Goal: Task Accomplishment & Management: Use online tool/utility

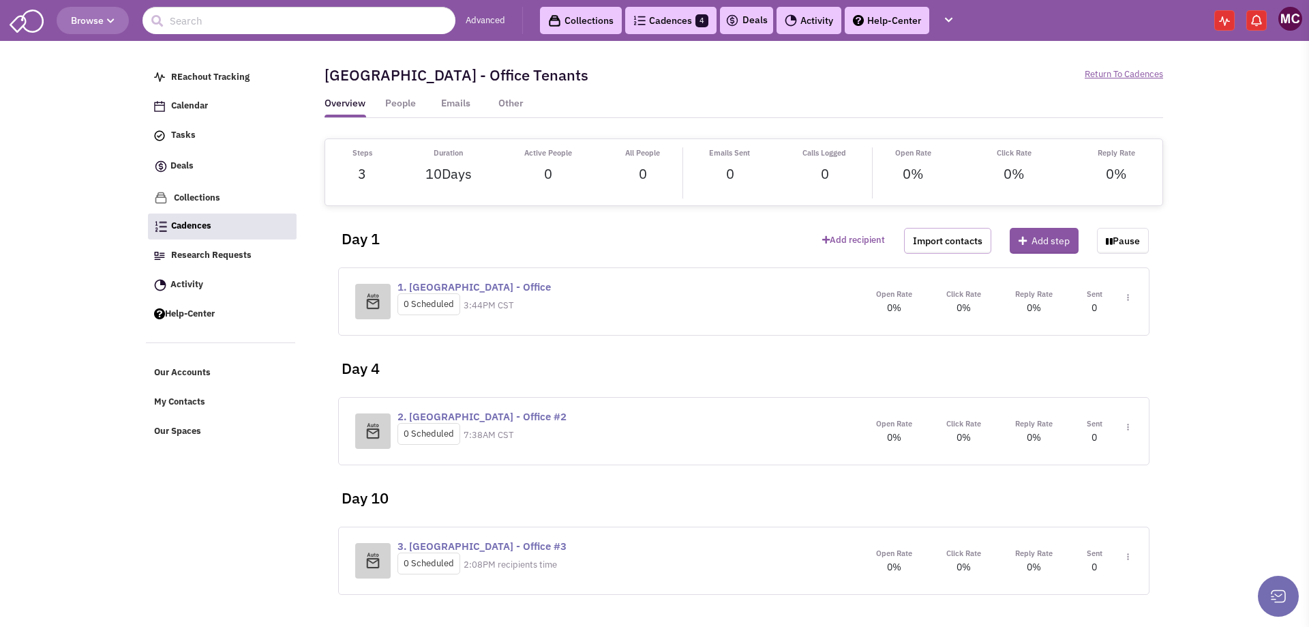
click at [920, 242] on button "Import contacts" at bounding box center [947, 241] width 87 height 26
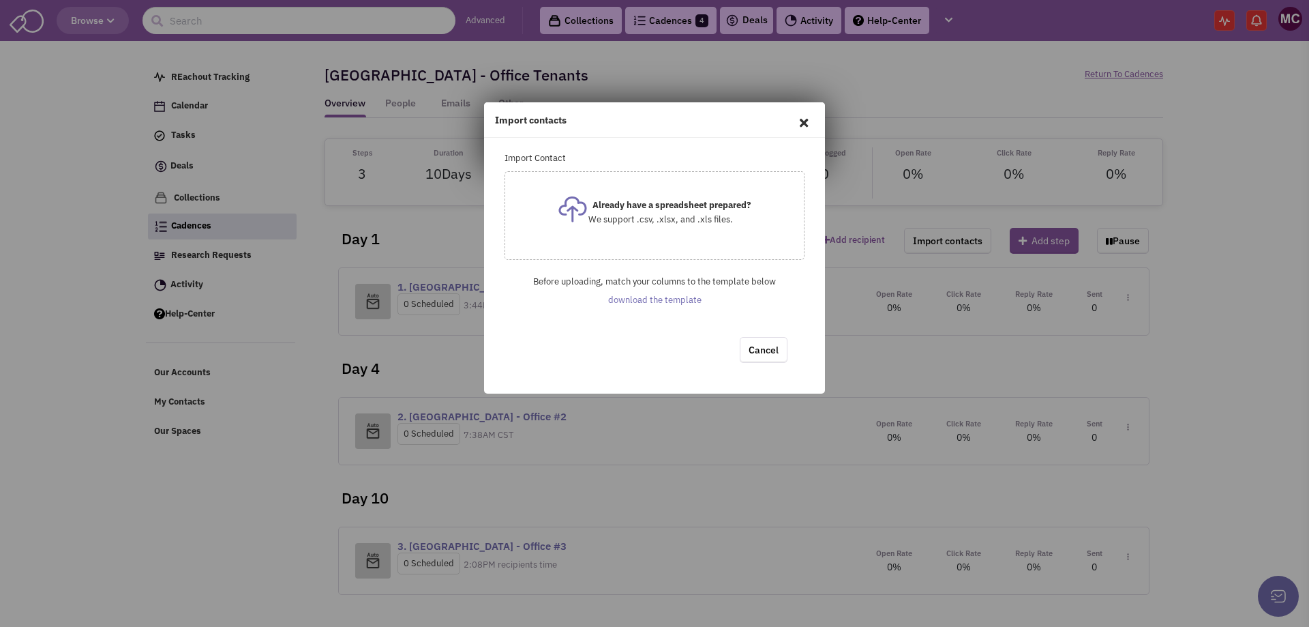
click at [650, 294] on link "download the template" at bounding box center [654, 300] width 93 height 12
click at [664, 211] on div "Already have a spreadsheet prepared? We support .csv, .xlsx, and .xls files." at bounding box center [654, 208] width 193 height 36
click at [753, 344] on button "Import contacts" at bounding box center [757, 350] width 87 height 26
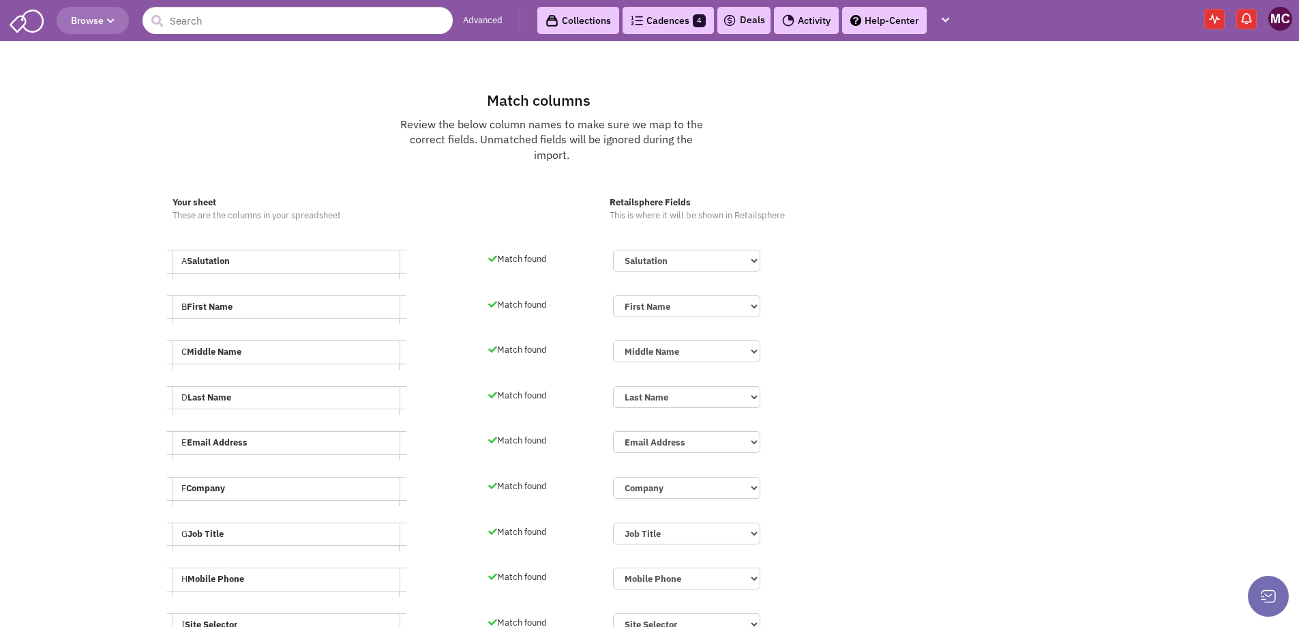
scroll to position [409, 0]
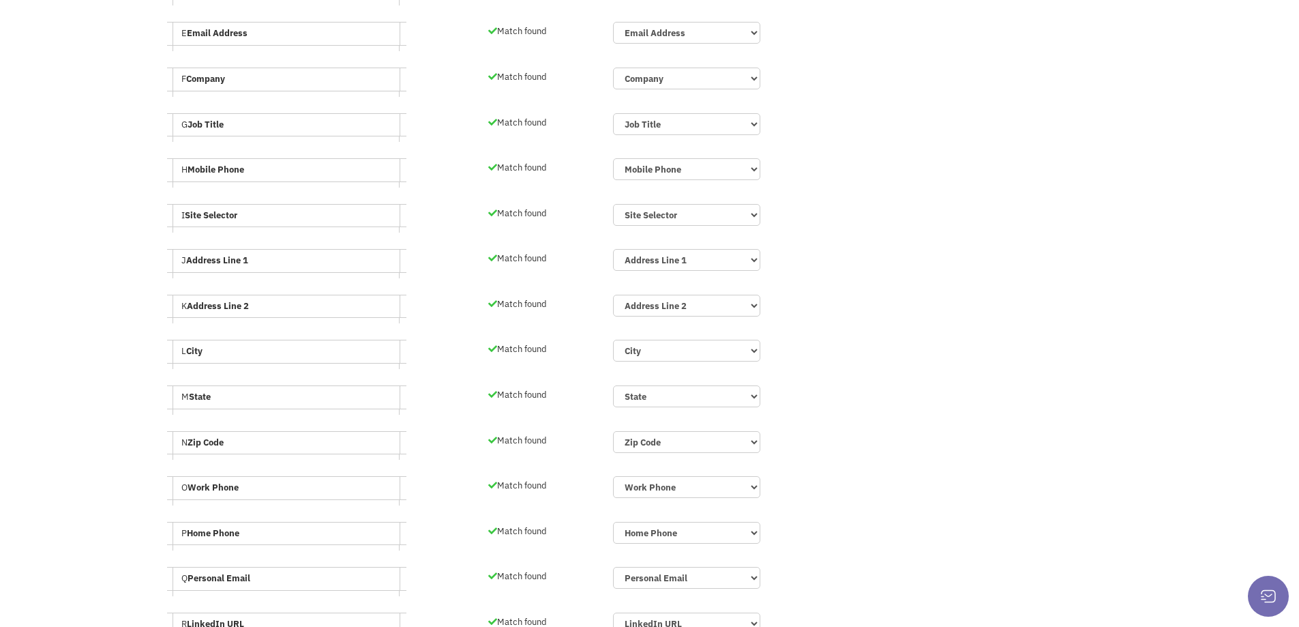
click at [578, 578] on div "Match found" at bounding box center [541, 576] width 107 height 19
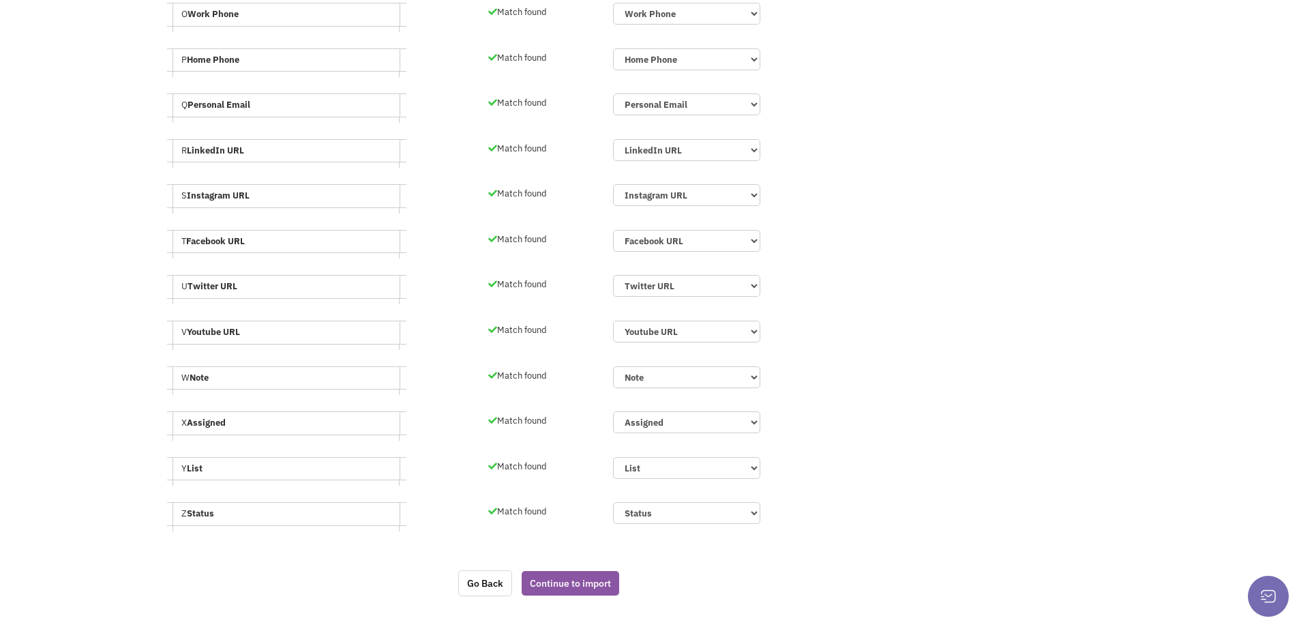
click at [578, 578] on button "Continue to import" at bounding box center [570, 583] width 97 height 25
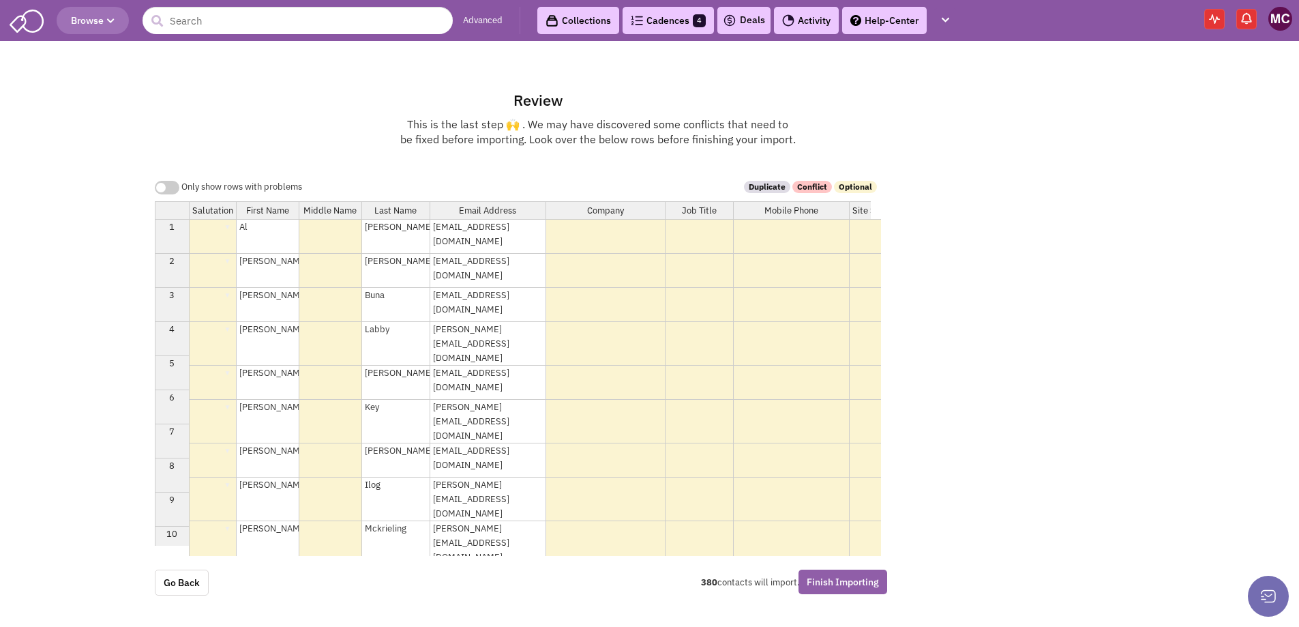
click at [862, 584] on button "Finish Importing" at bounding box center [842, 581] width 89 height 25
